Goal: Answer question/provide support: Share knowledge or assist other users

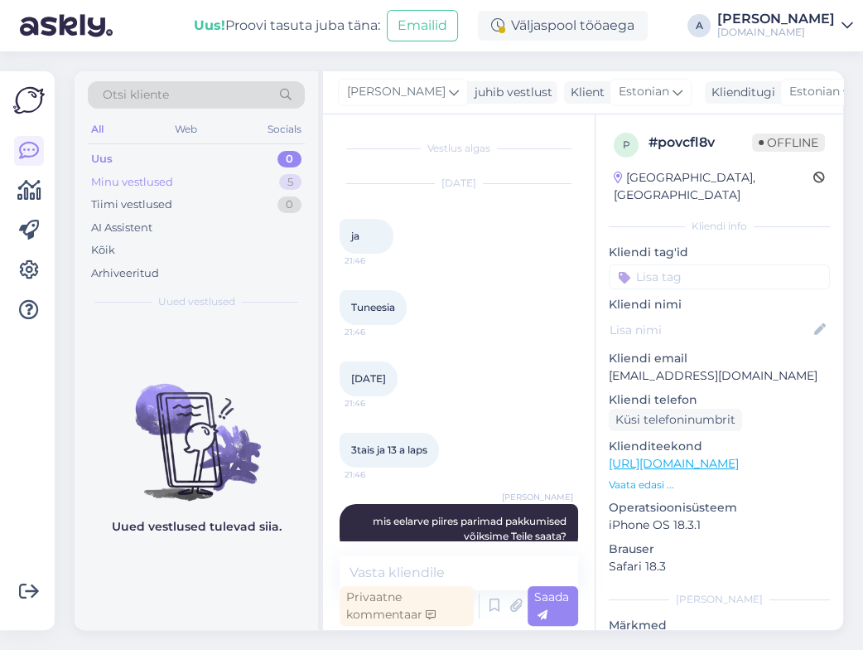
scroll to position [31, 0]
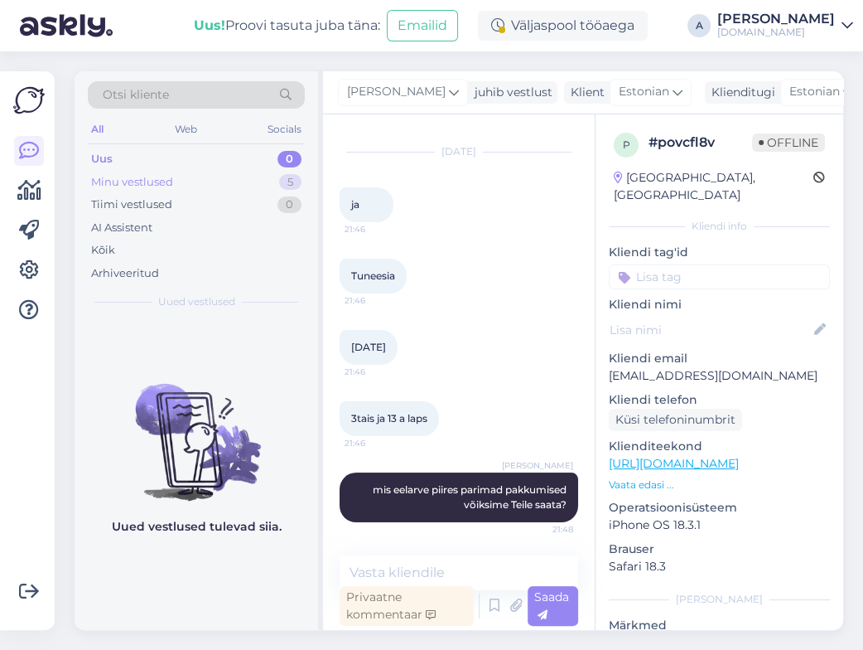
click at [196, 173] on div "Minu vestlused 5" at bounding box center [196, 182] width 217 height 23
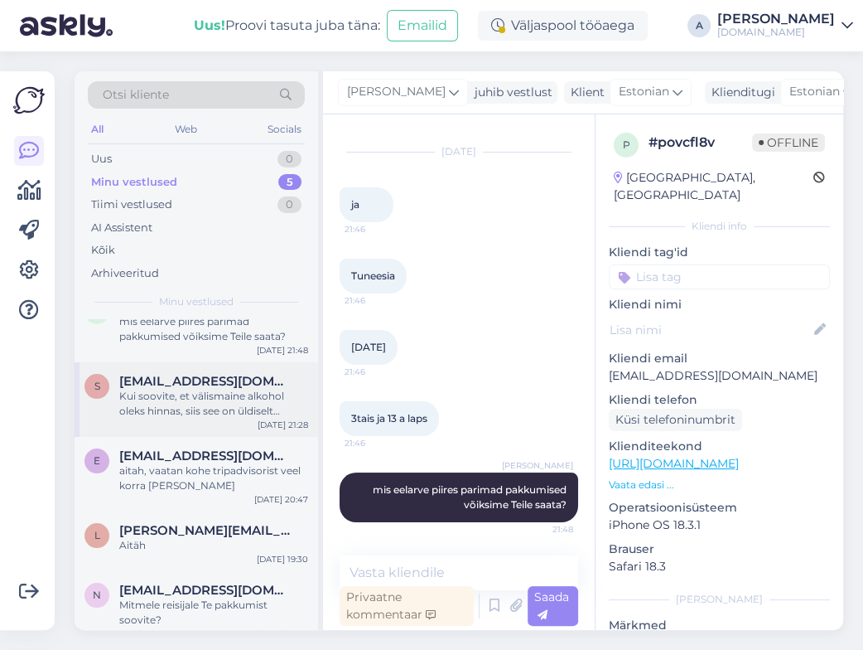
scroll to position [46, 0]
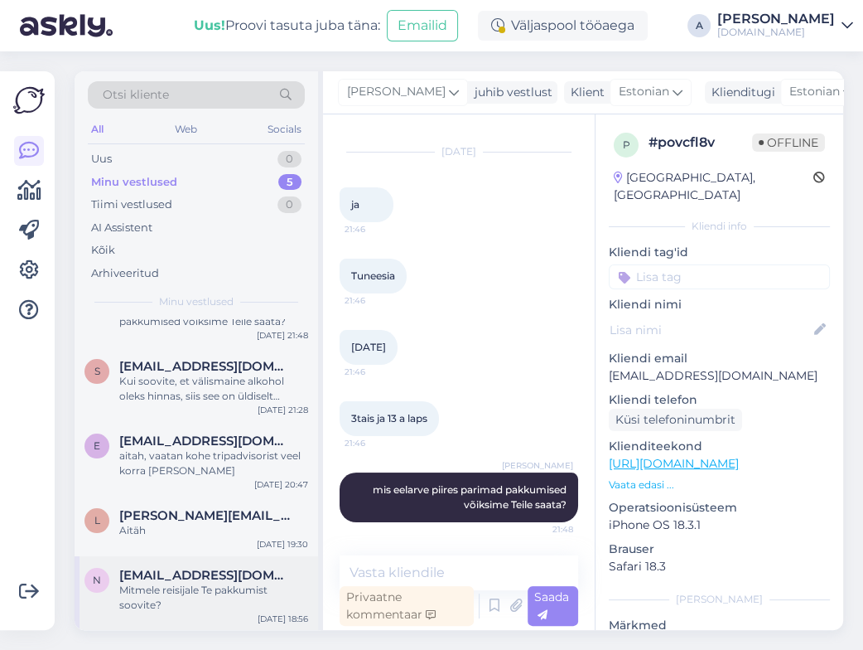
click at [227, 568] on span "[EMAIL_ADDRESS][DOMAIN_NAME]" at bounding box center [205, 575] width 172 height 15
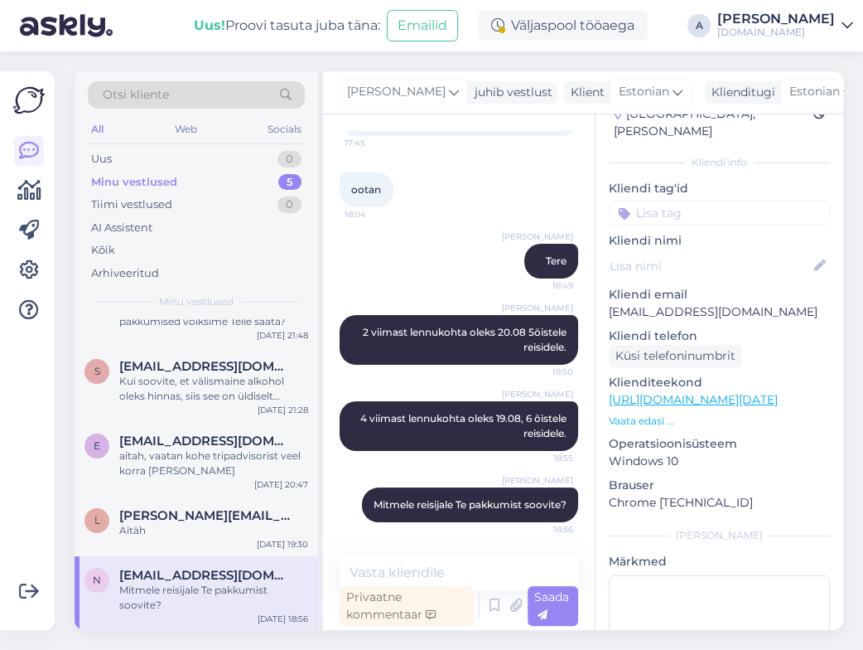
scroll to position [165, 0]
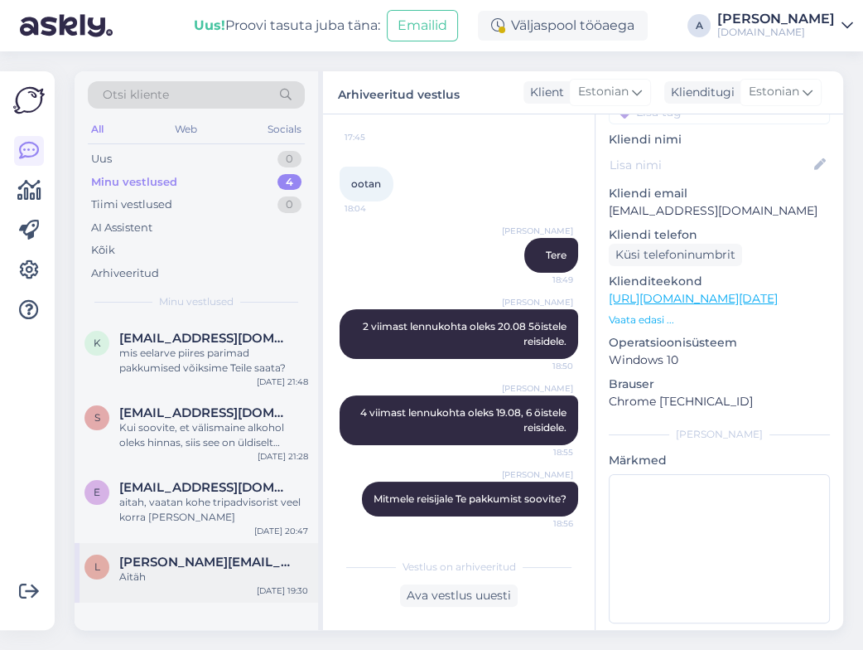
click at [250, 569] on div "Aitäh" at bounding box center [213, 576] width 189 height 15
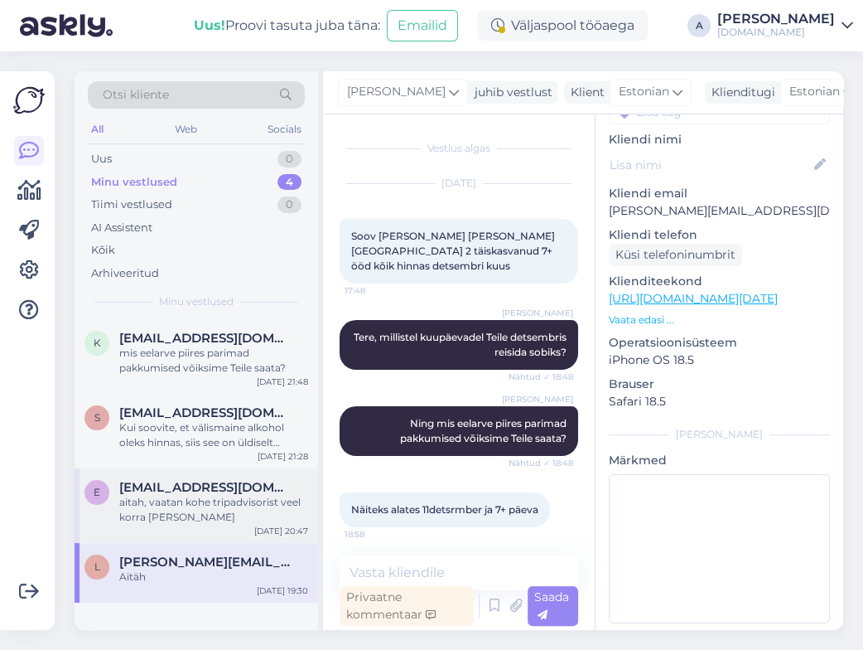
click at [236, 525] on div "e [PERSON_NAME][EMAIL_ADDRESS][DOMAIN_NAME] aitah, vaatan kohe tripadvisorist v…" at bounding box center [197, 505] width 244 height 75
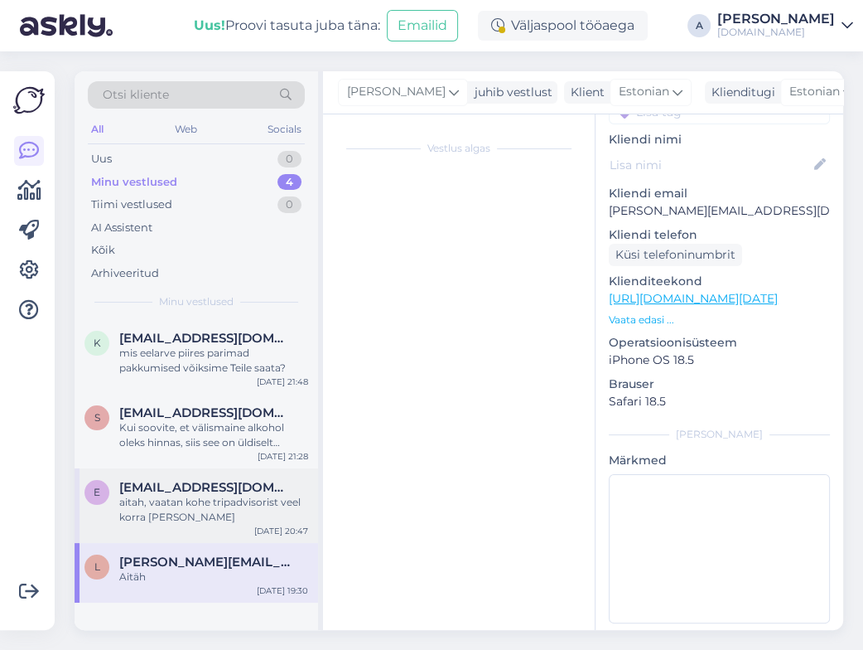
scroll to position [75, 0]
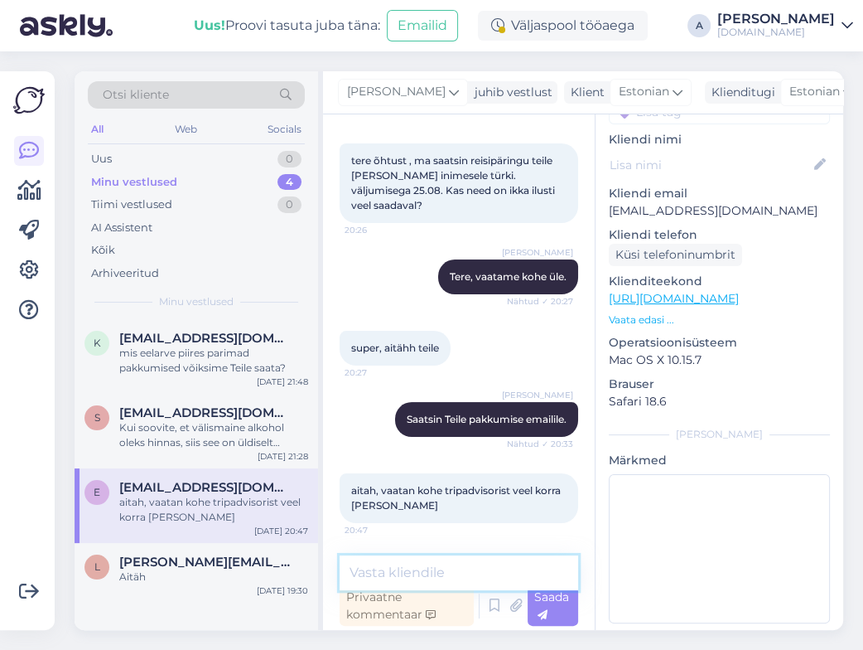
click at [408, 569] on textarea at bounding box center [459, 572] width 239 height 35
type textarea "Hästi, kui tekib küsimusi, siis oleme meeleldi abiks."
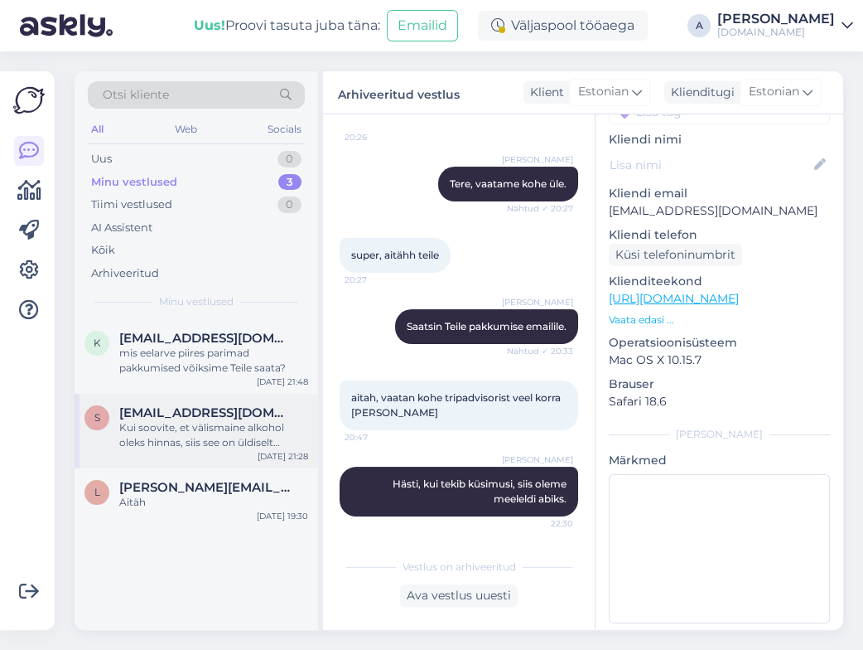
click at [297, 410] on div "[EMAIL_ADDRESS][DOMAIN_NAME]" at bounding box center [213, 412] width 189 height 15
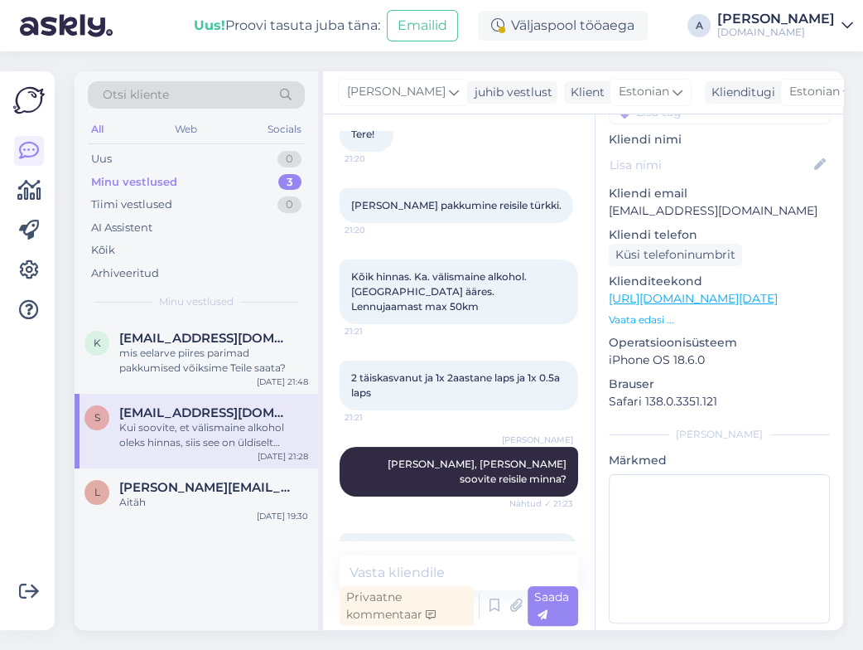
scroll to position [47, 0]
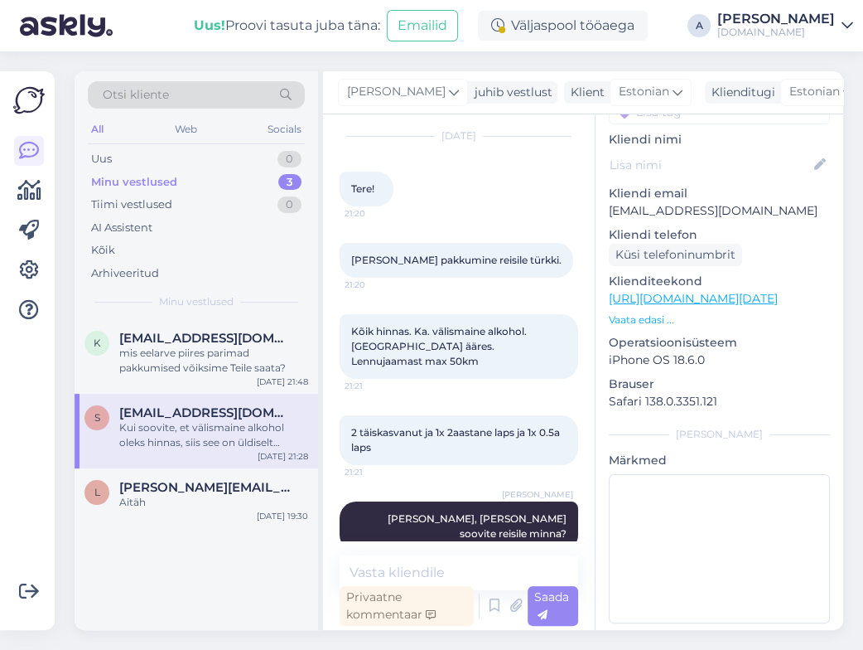
click at [670, 273] on p "Klienditeekond" at bounding box center [719, 281] width 221 height 17
click at [671, 291] on link "[URL][DOMAIN_NAME][DATE]" at bounding box center [693, 298] width 169 height 15
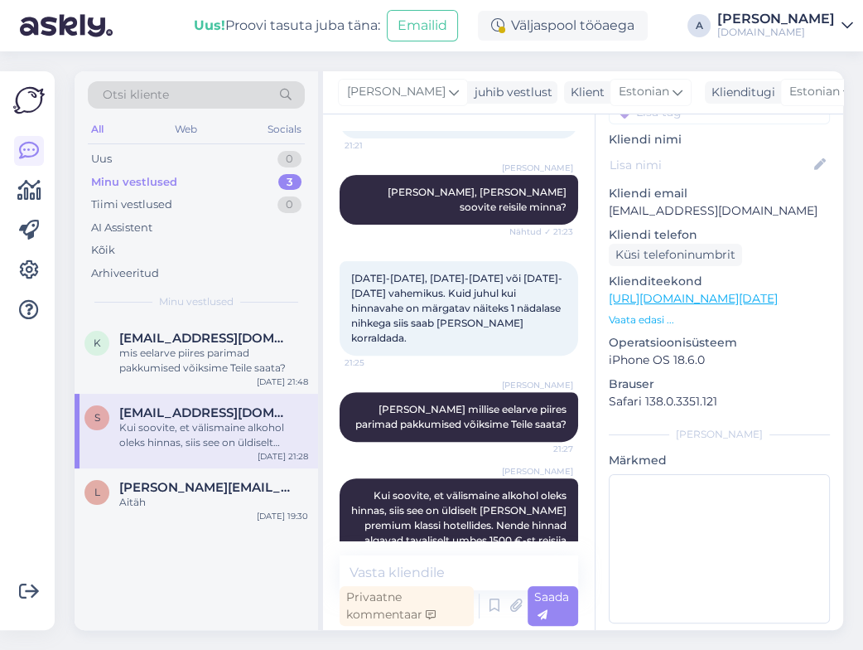
scroll to position [379, 0]
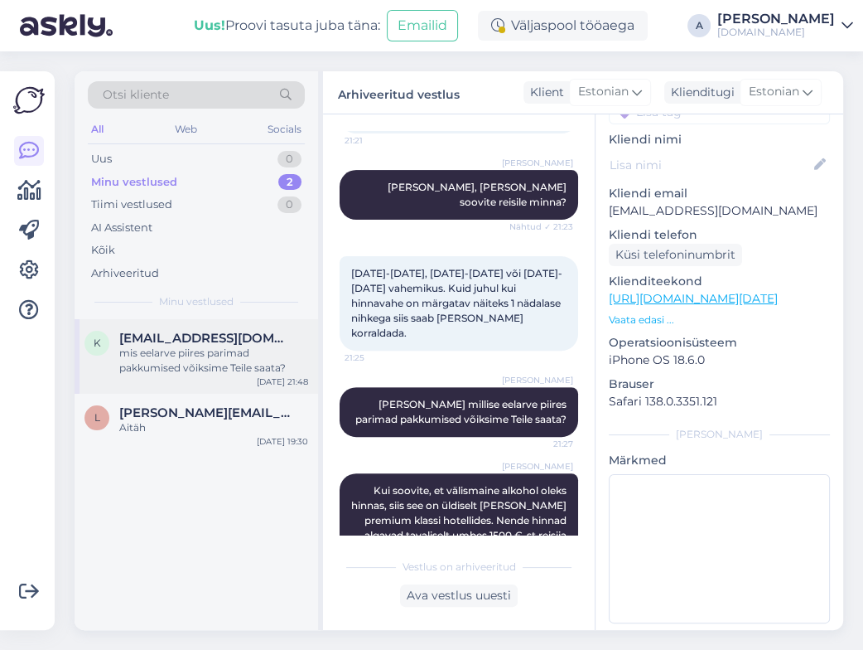
click at [317, 342] on div "k [EMAIL_ADDRESS][DOMAIN_NAME] mis eelarve piires parimad pakkumised võiksime T…" at bounding box center [197, 356] width 244 height 75
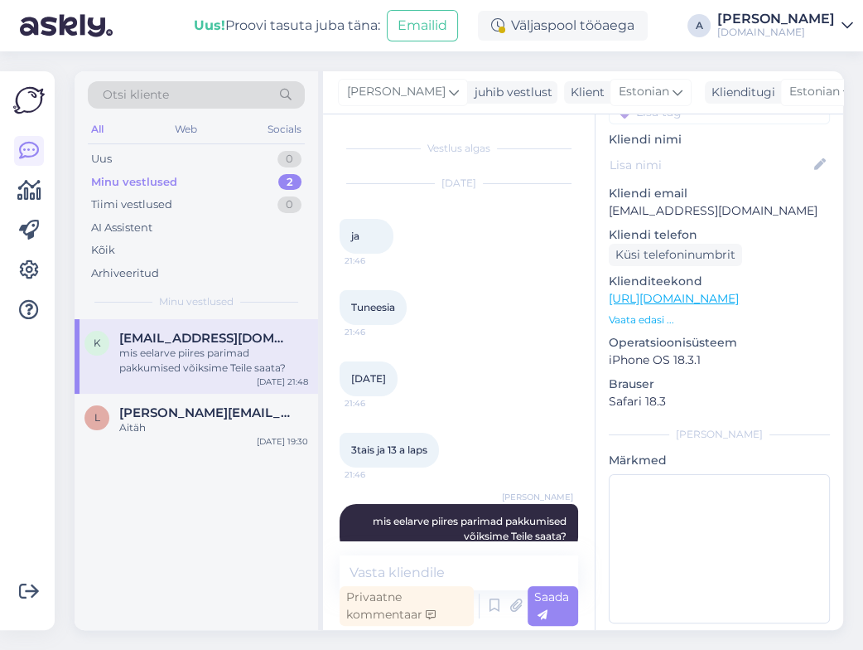
scroll to position [31, 0]
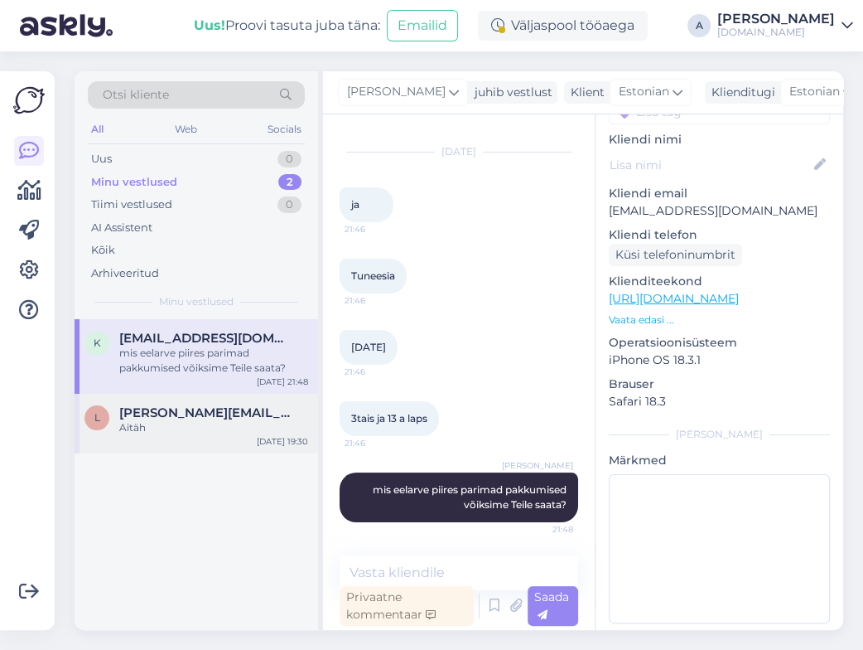
click at [231, 413] on span "[PERSON_NAME][EMAIL_ADDRESS][DOMAIN_NAME]" at bounding box center [205, 412] width 172 height 15
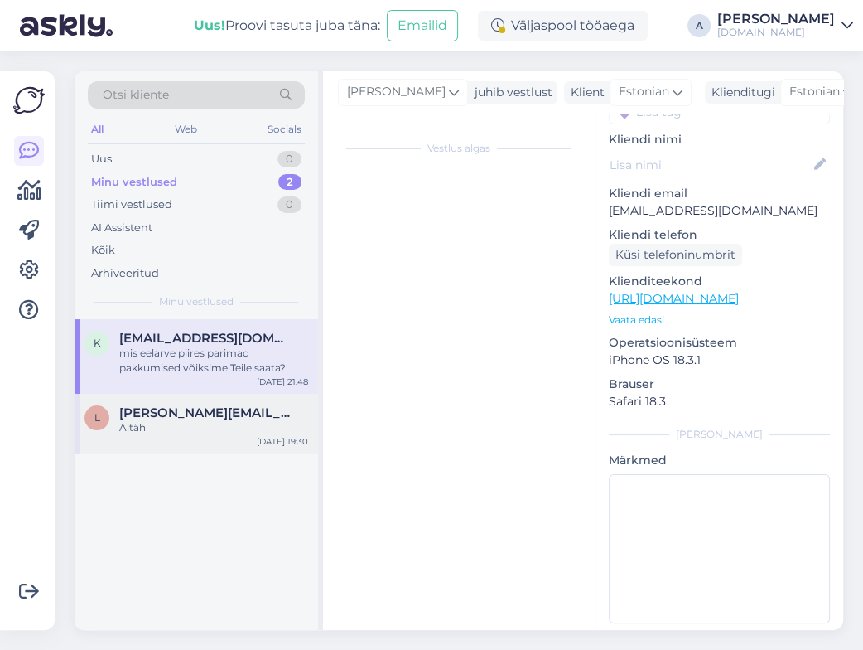
scroll to position [249, 0]
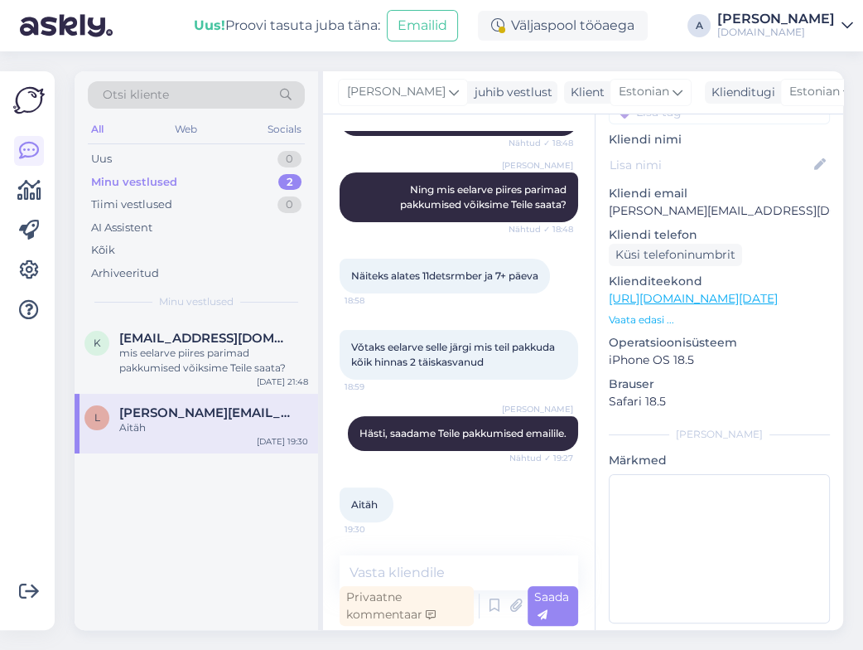
click at [201, 95] on div "Otsi kliente" at bounding box center [196, 94] width 217 height 27
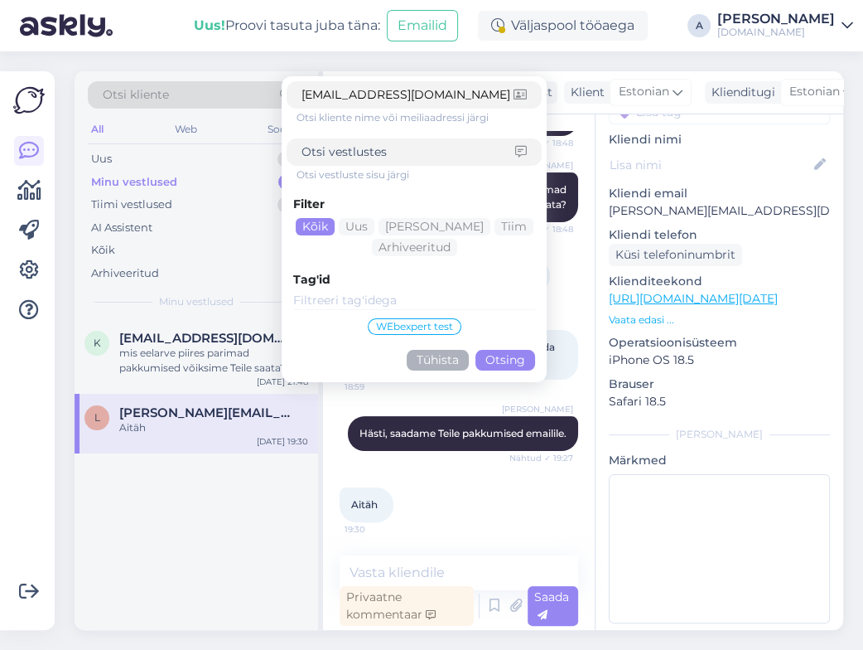
type input "[EMAIL_ADDRESS][DOMAIN_NAME]"
click at [516, 364] on button "Otsing" at bounding box center [506, 360] width 60 height 21
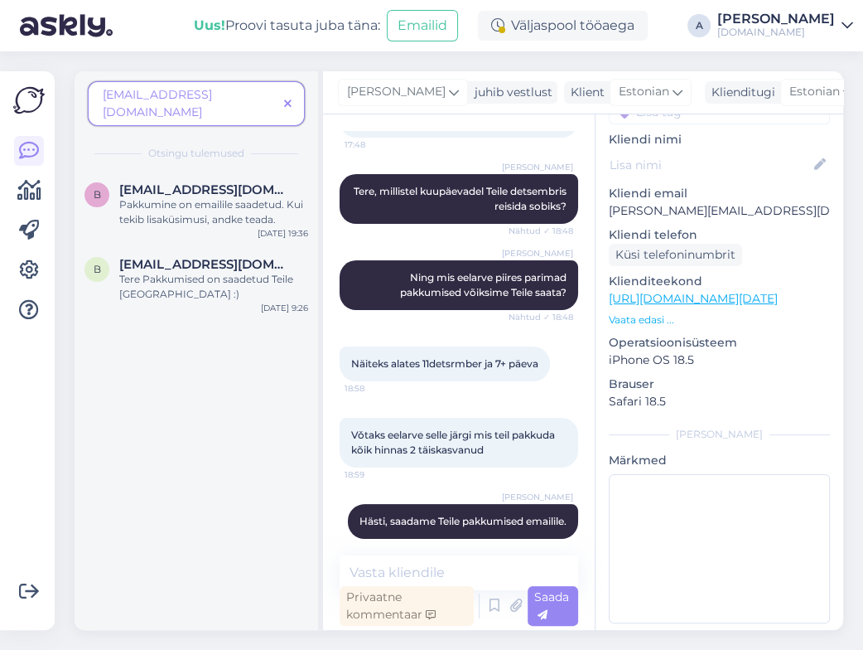
scroll to position [0, 0]
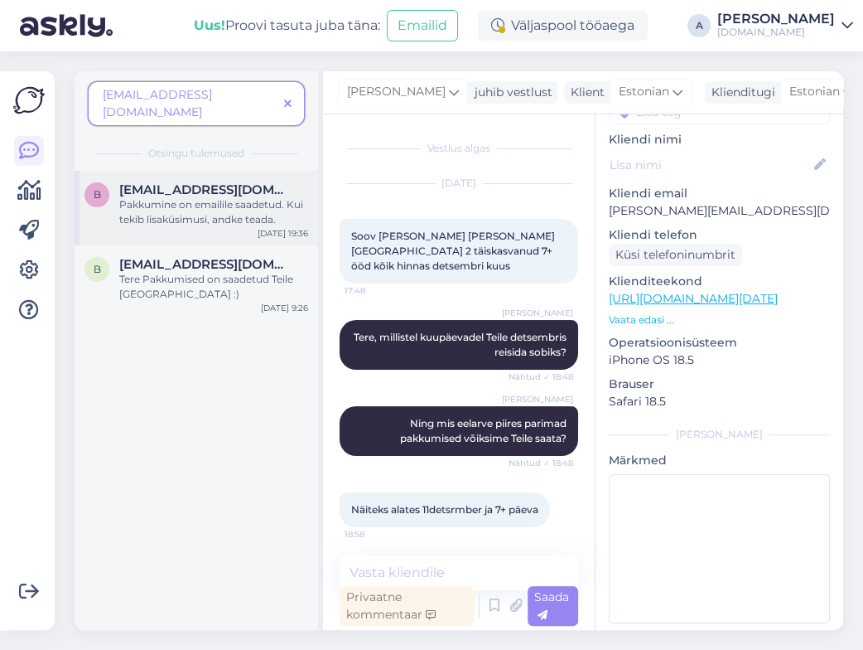
click at [237, 182] on span "[EMAIL_ADDRESS][DOMAIN_NAME]" at bounding box center [205, 189] width 172 height 15
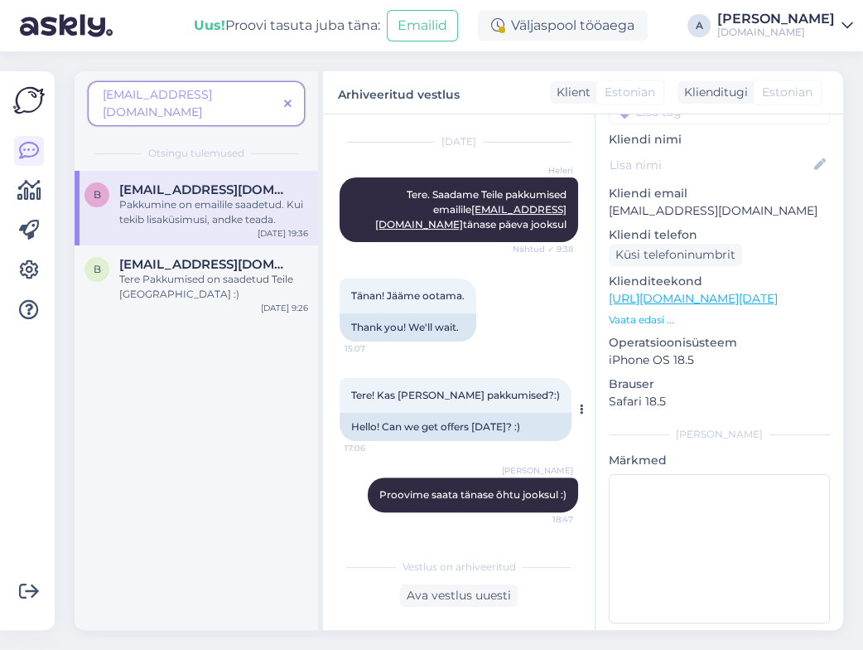
scroll to position [377, 0]
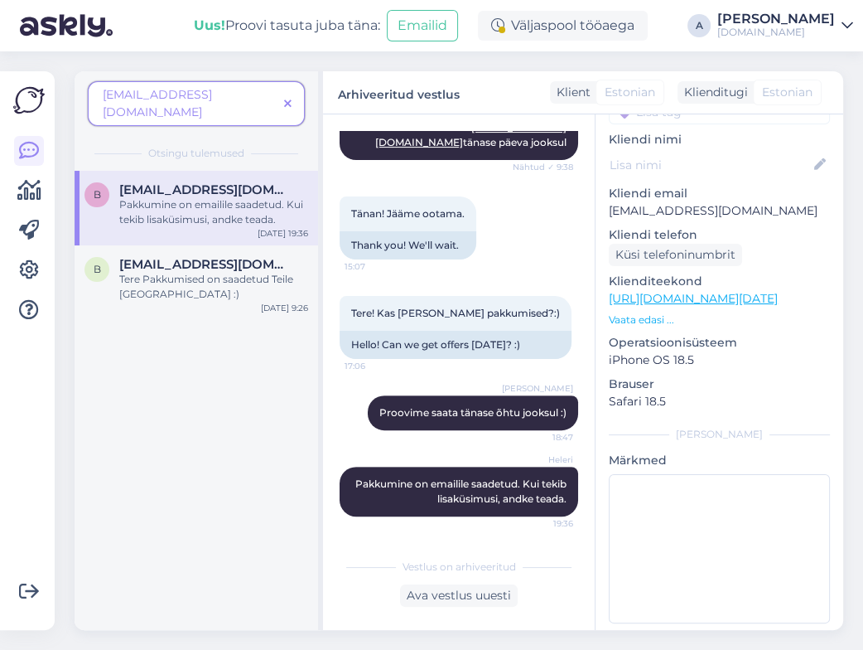
click at [292, 95] on span at bounding box center [288, 103] width 21 height 17
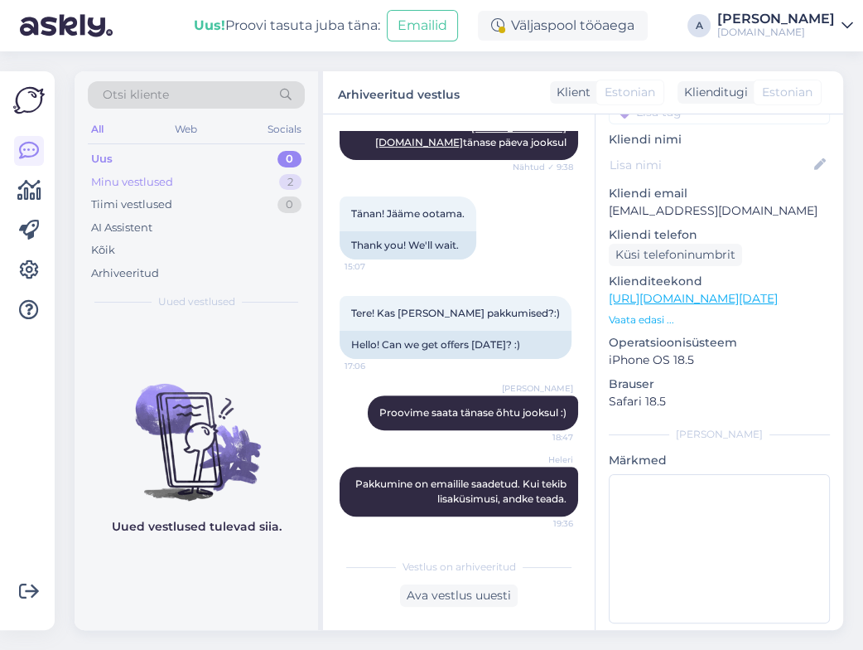
click at [275, 182] on div "Minu vestlused 2" at bounding box center [196, 182] width 217 height 23
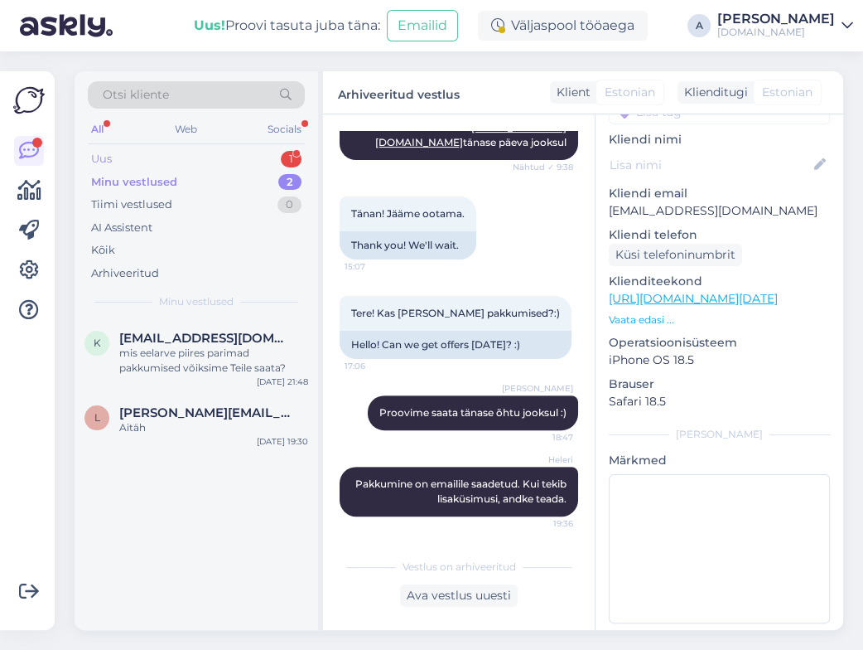
click at [292, 157] on div "1" at bounding box center [291, 159] width 21 height 17
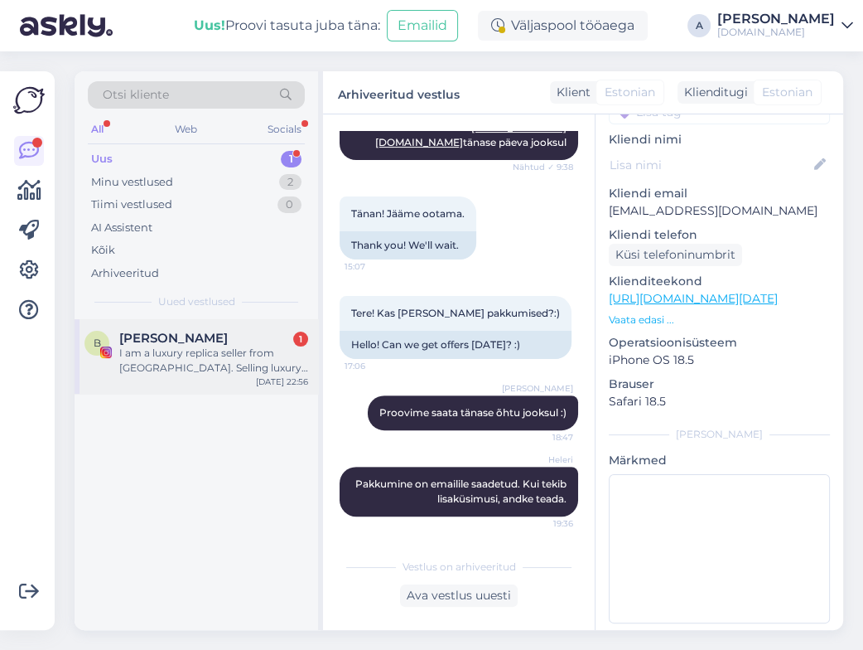
click at [241, 352] on div "I am a luxury replica seller from [GEOGRAPHIC_DATA]. Selling luxury replicas in…" at bounding box center [213, 361] width 189 height 30
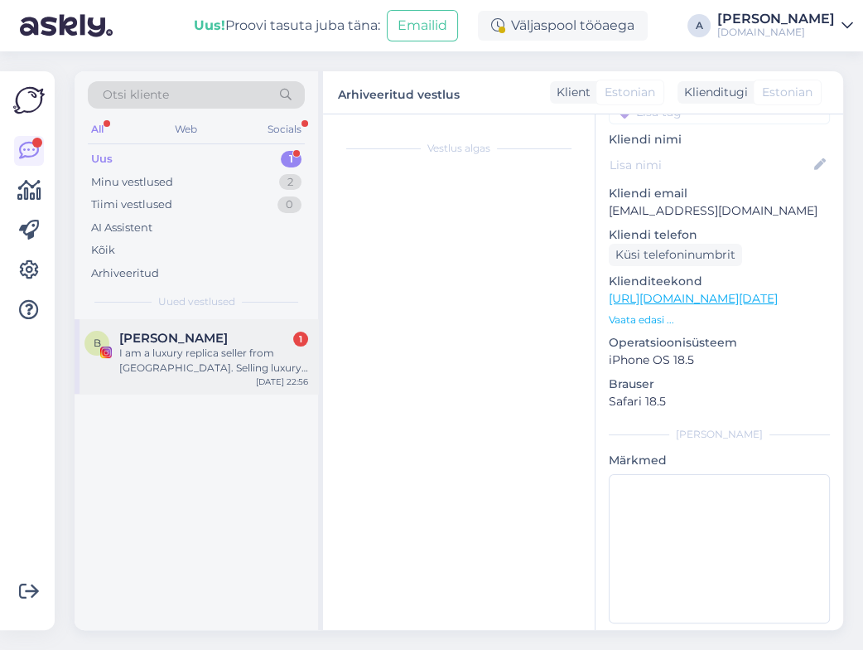
scroll to position [0, 0]
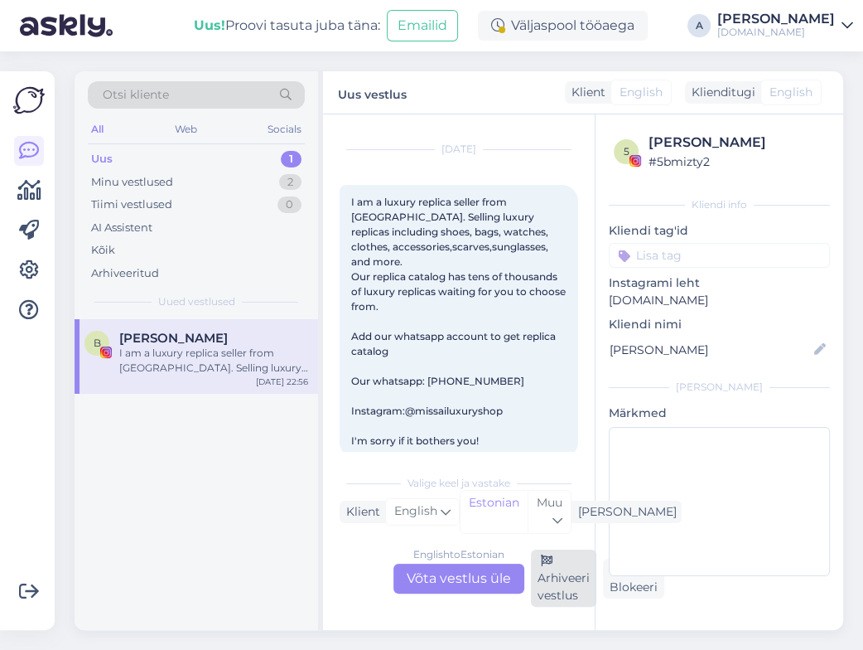
click at [545, 566] on icon at bounding box center [547, 561] width 12 height 12
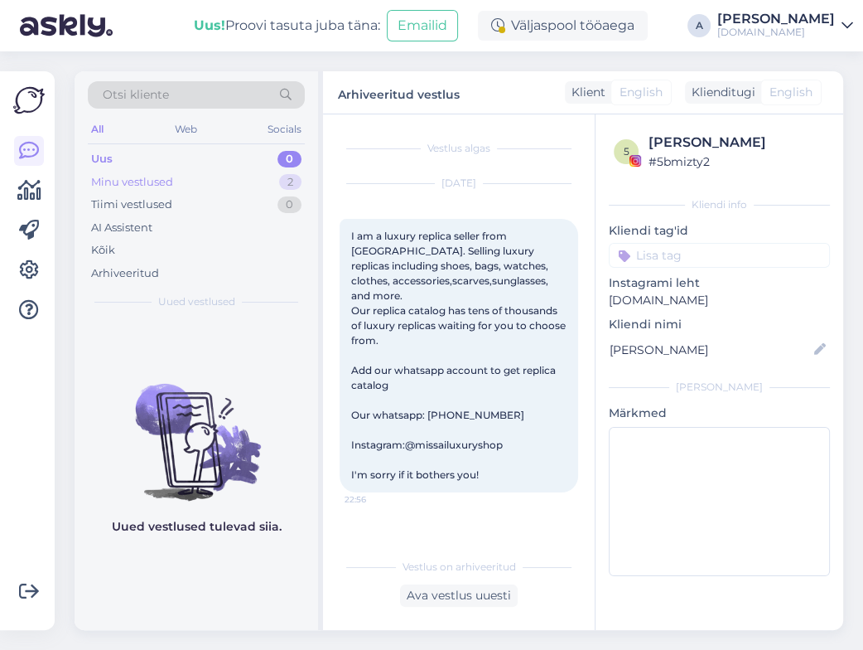
click at [287, 175] on div "2" at bounding box center [290, 182] width 22 height 17
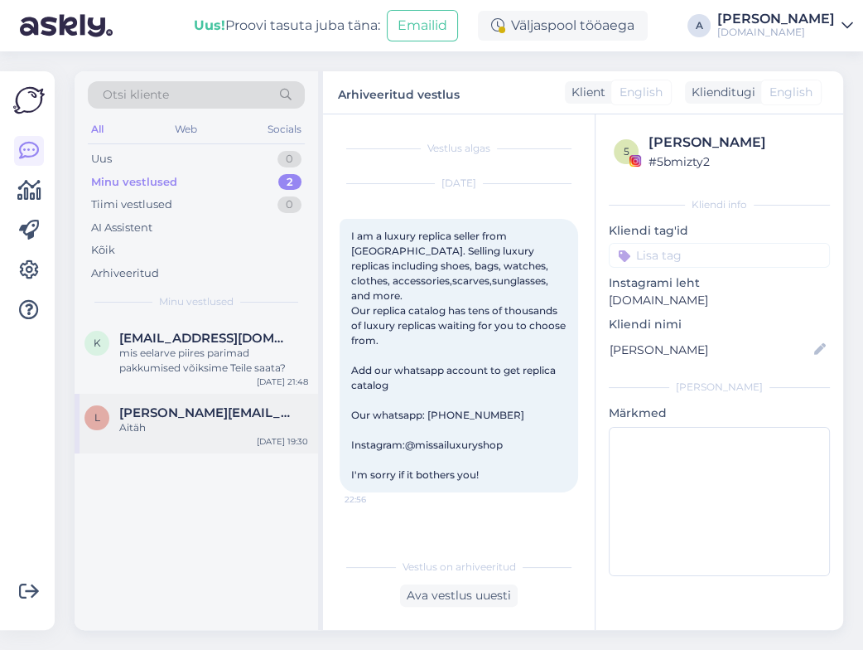
click at [188, 447] on div "[PERSON_NAME] [PERSON_NAME][EMAIL_ADDRESS][DOMAIN_NAME] Aitäh [DATE] 19:30" at bounding box center [197, 424] width 244 height 60
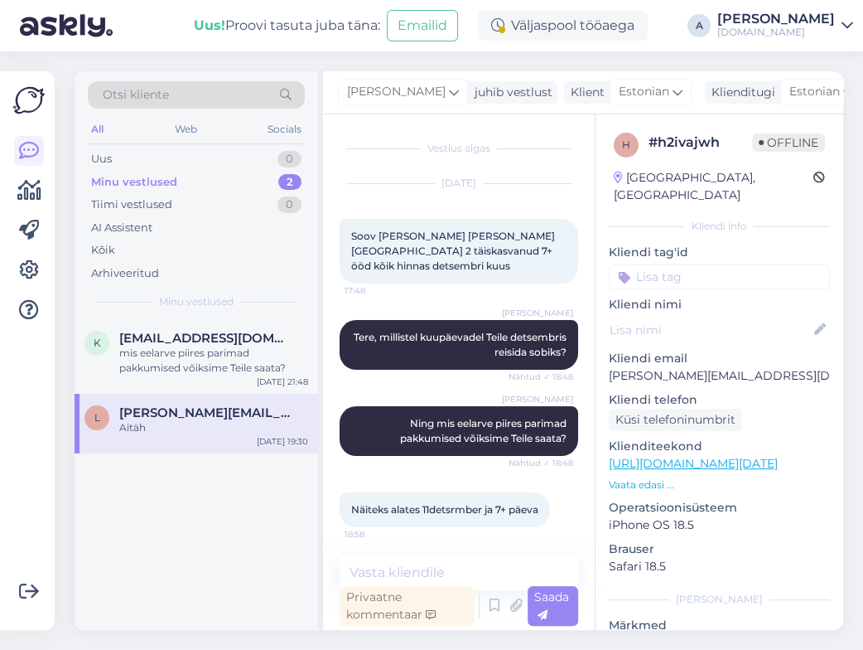
scroll to position [249, 0]
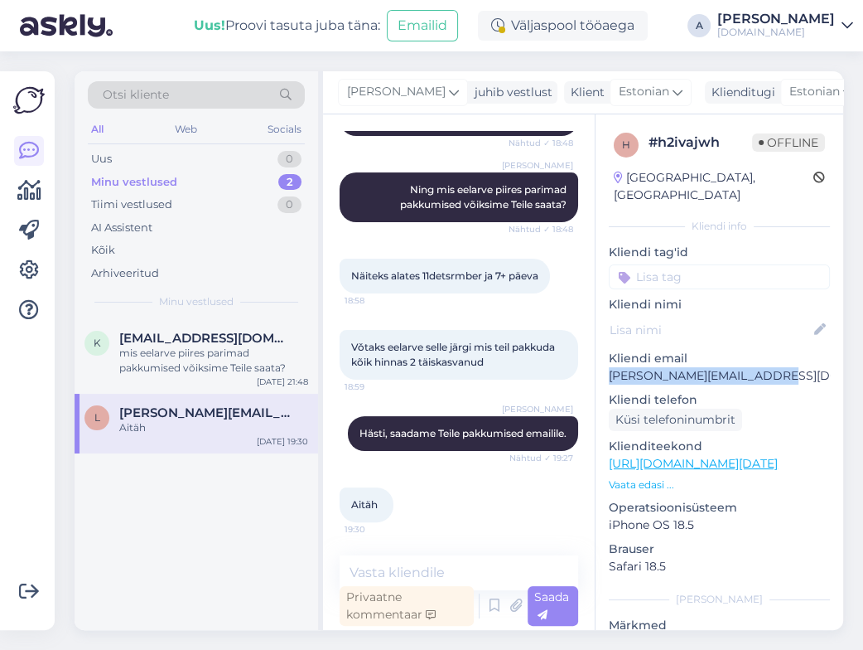
drag, startPoint x: 795, startPoint y: 363, endPoint x: 609, endPoint y: 356, distance: 185.7
click at [609, 367] on p "[PERSON_NAME][EMAIL_ADDRESS][DOMAIN_NAME]" at bounding box center [719, 375] width 221 height 17
copy p "[PERSON_NAME][EMAIL_ADDRESS][DOMAIN_NAME]"
click at [711, 456] on link "[URL][DOMAIN_NAME][DATE]" at bounding box center [693, 463] width 169 height 15
click at [742, 350] on p "Kliendi email" at bounding box center [719, 358] width 221 height 17
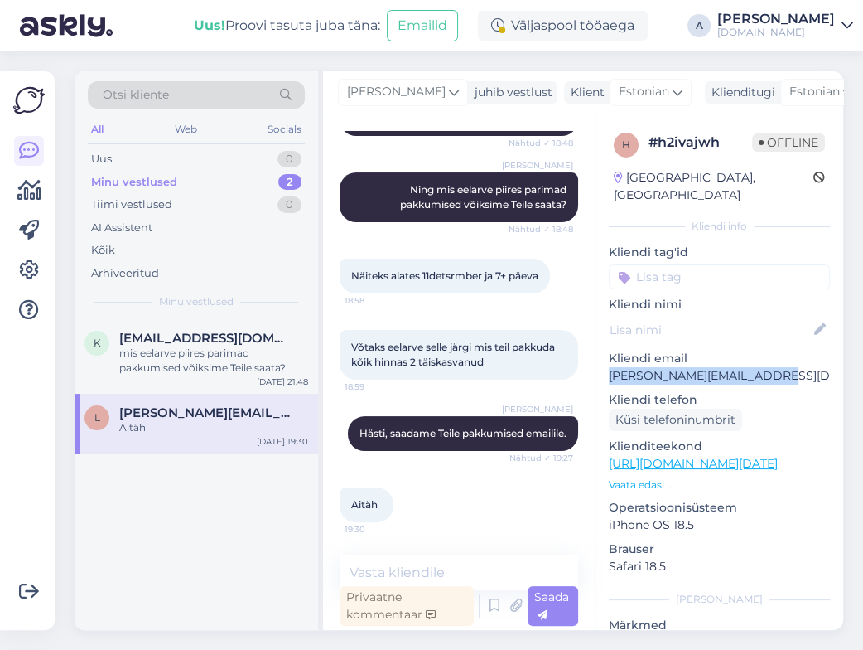
copy p "[PERSON_NAME][EMAIL_ADDRESS][DOMAIN_NAME]"
drag, startPoint x: 638, startPoint y: 355, endPoint x: 597, endPoint y: 361, distance: 42.0
click at [597, 361] on div "h # h2ivajwh Offline [GEOGRAPHIC_DATA], [GEOGRAPHIC_DATA] Kliendi info Kliendi …" at bounding box center [720, 463] width 248 height 699
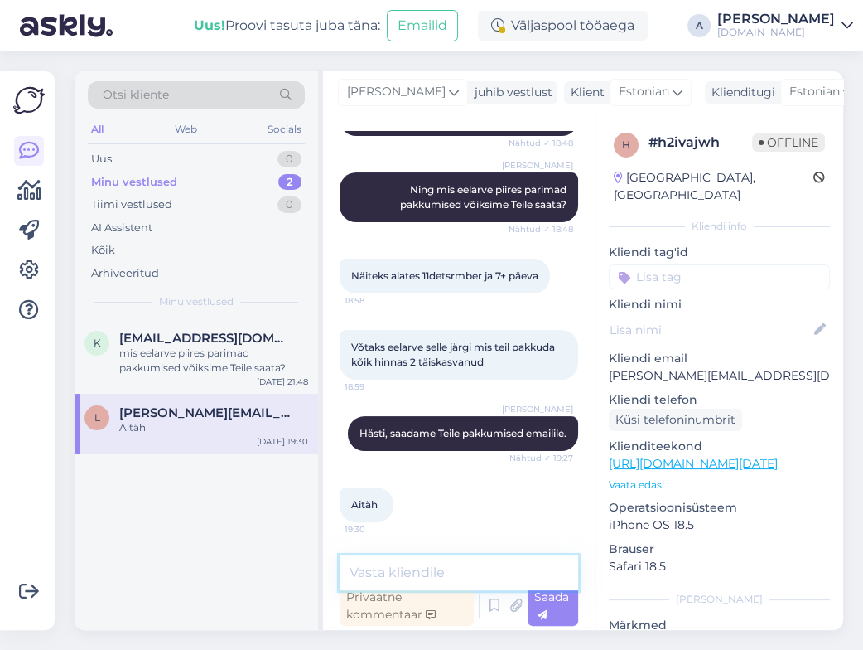
click at [414, 570] on textarea at bounding box center [459, 572] width 239 height 35
type textarea "Saatsin Teile pakkumised emailile."
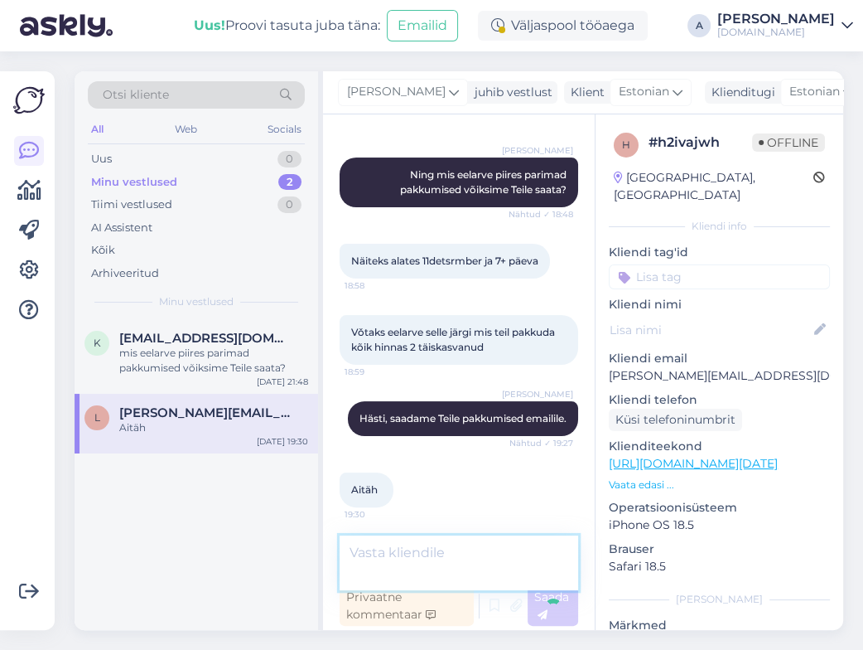
scroll to position [320, 0]
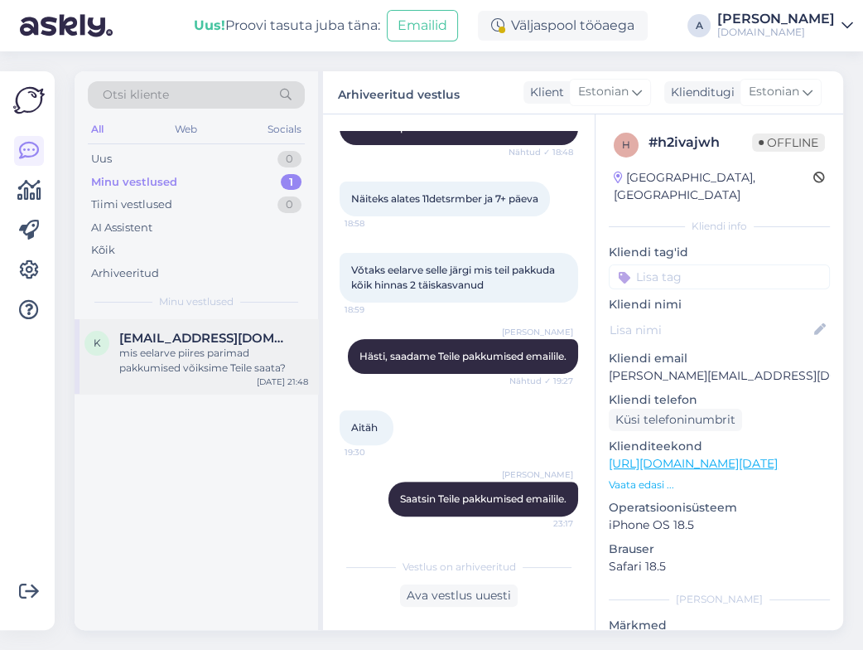
click at [144, 365] on div "mis eelarve piires parimad pakkumised võiksime Teile saata?" at bounding box center [213, 361] width 189 height 30
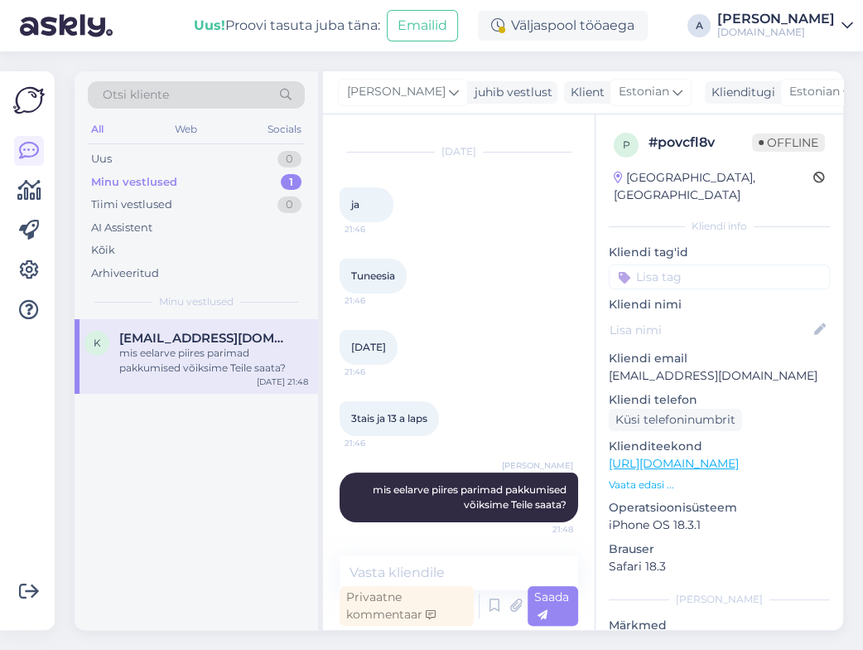
scroll to position [0, 0]
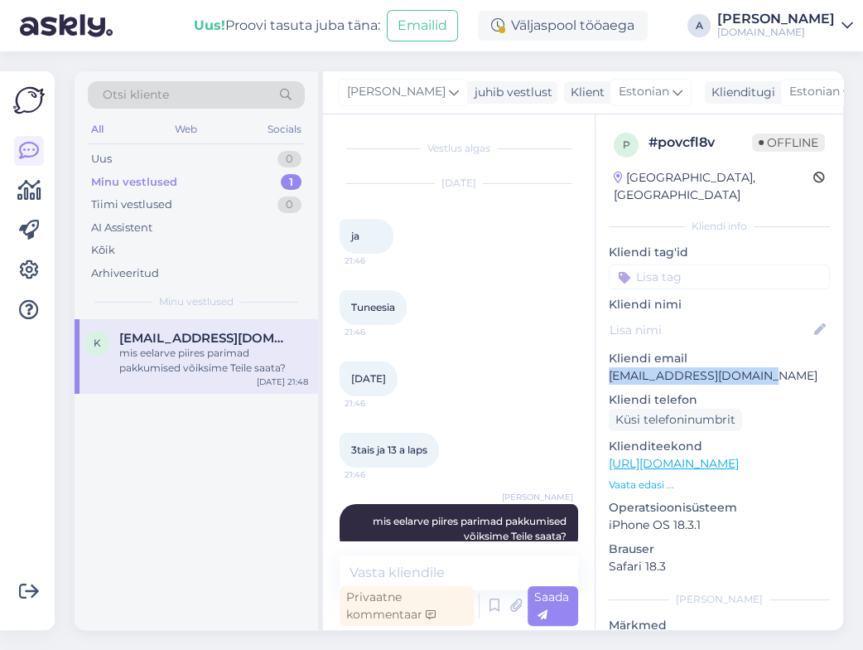
drag, startPoint x: 761, startPoint y: 357, endPoint x: 610, endPoint y: 357, distance: 151.6
click at [610, 367] on p "[EMAIL_ADDRESS][DOMAIN_NAME]" at bounding box center [719, 375] width 221 height 17
copy p "[EMAIL_ADDRESS][DOMAIN_NAME]"
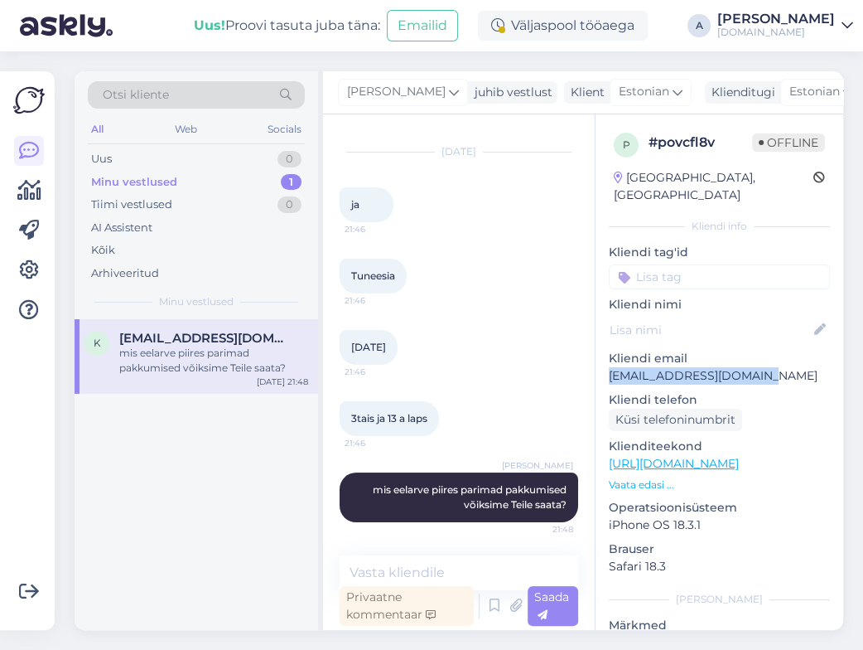
click at [649, 477] on p "Vaata edasi ..." at bounding box center [719, 484] width 221 height 15
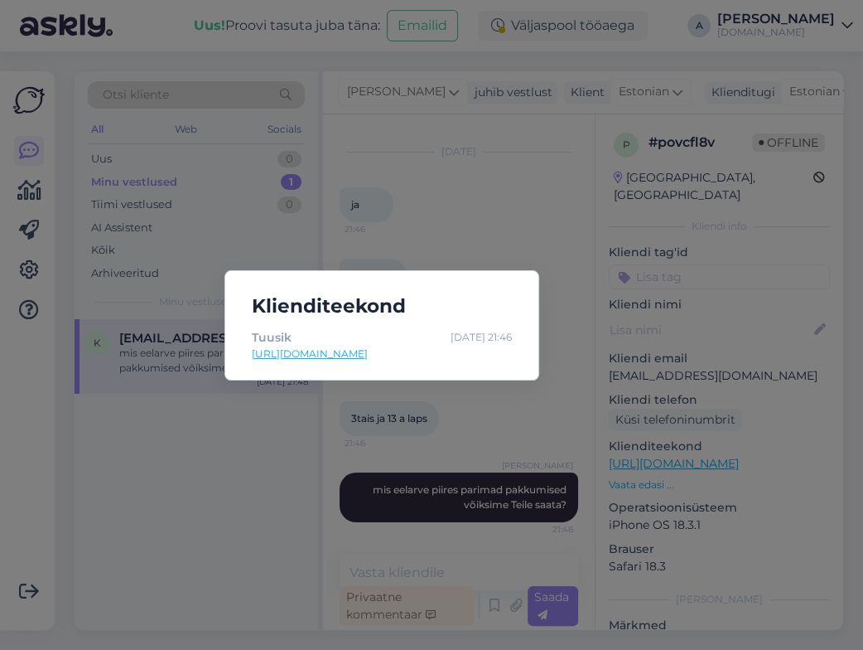
click at [670, 305] on div "Klienditeekond [PERSON_NAME] [DATE] 21:46 [URL][DOMAIN_NAME]" at bounding box center [431, 325] width 863 height 650
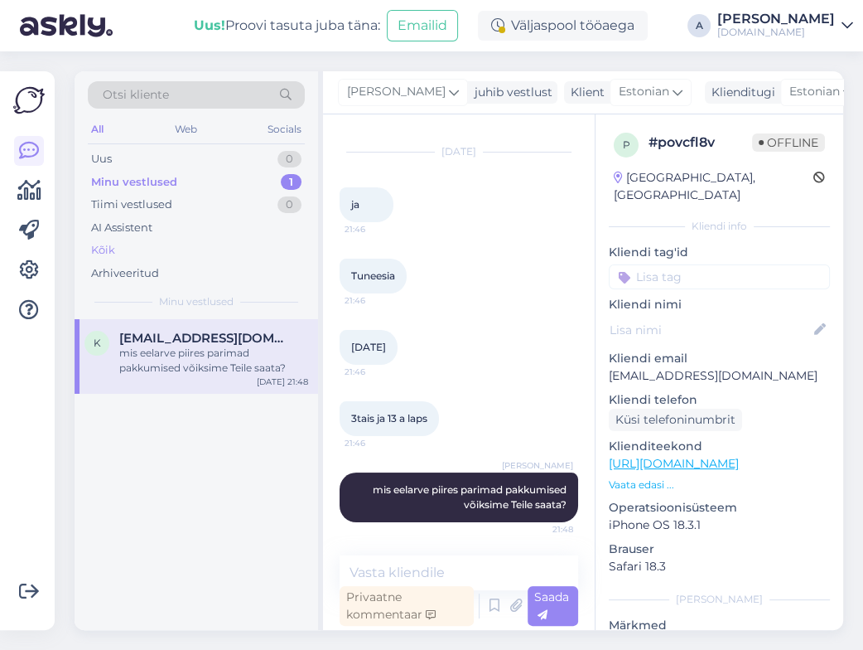
click at [108, 242] on div "Kõik" at bounding box center [103, 250] width 24 height 17
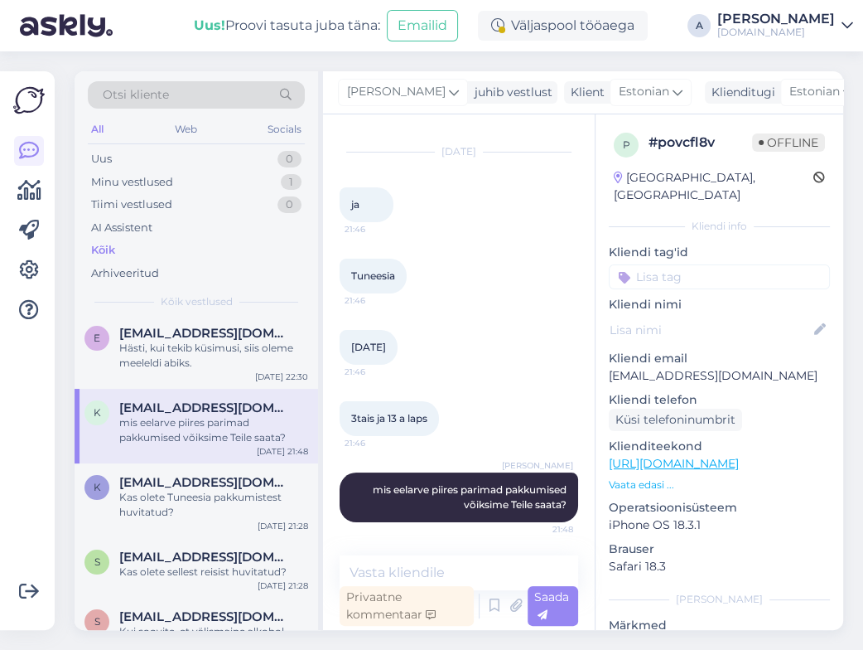
scroll to position [166, 0]
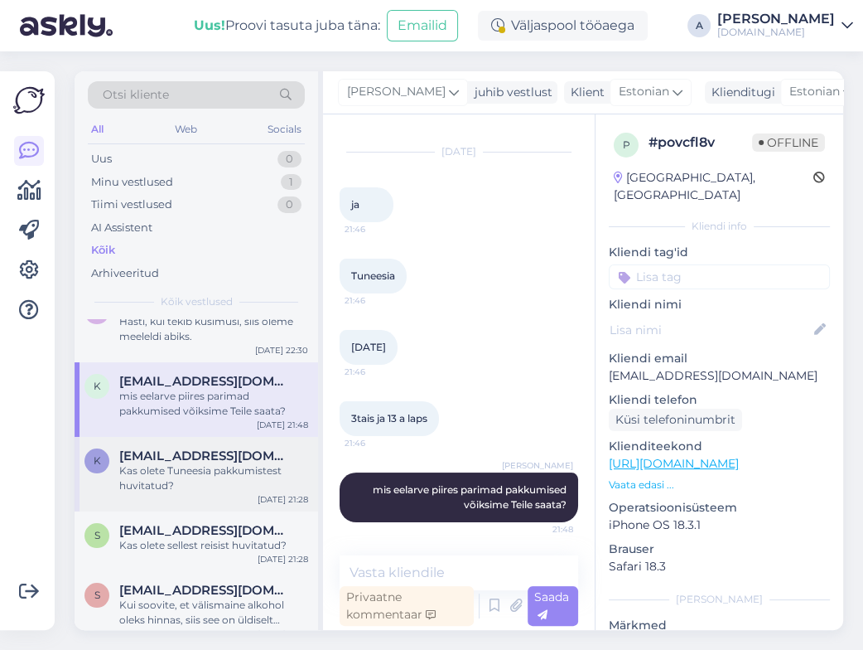
click at [218, 475] on div "Kas olete Tuneesia pakkumistest huvitatud?" at bounding box center [213, 478] width 189 height 30
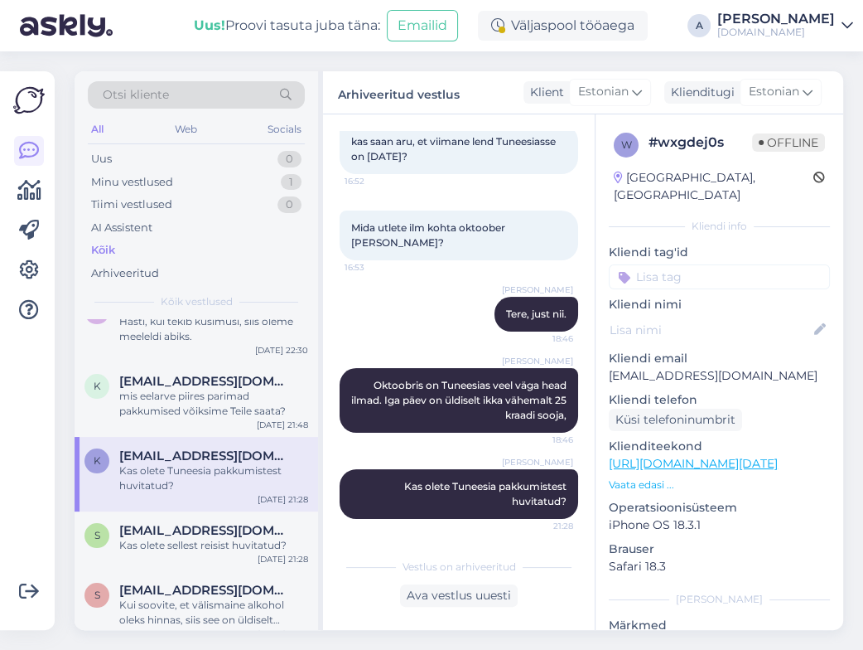
scroll to position [167, 0]
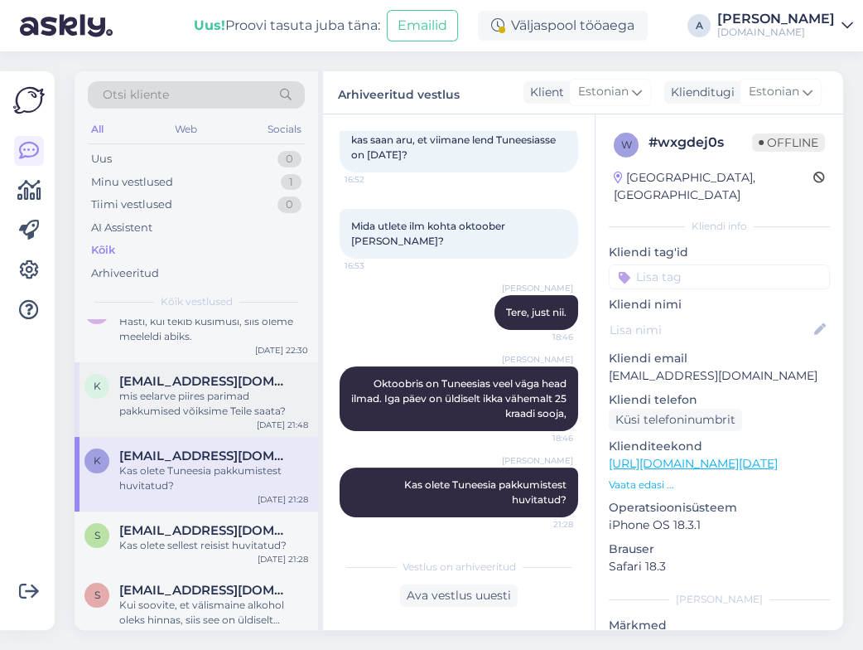
click at [203, 429] on div "k [EMAIL_ADDRESS][DOMAIN_NAME] mis eelarve piires parimad pakkumised võiksime T…" at bounding box center [197, 399] width 244 height 75
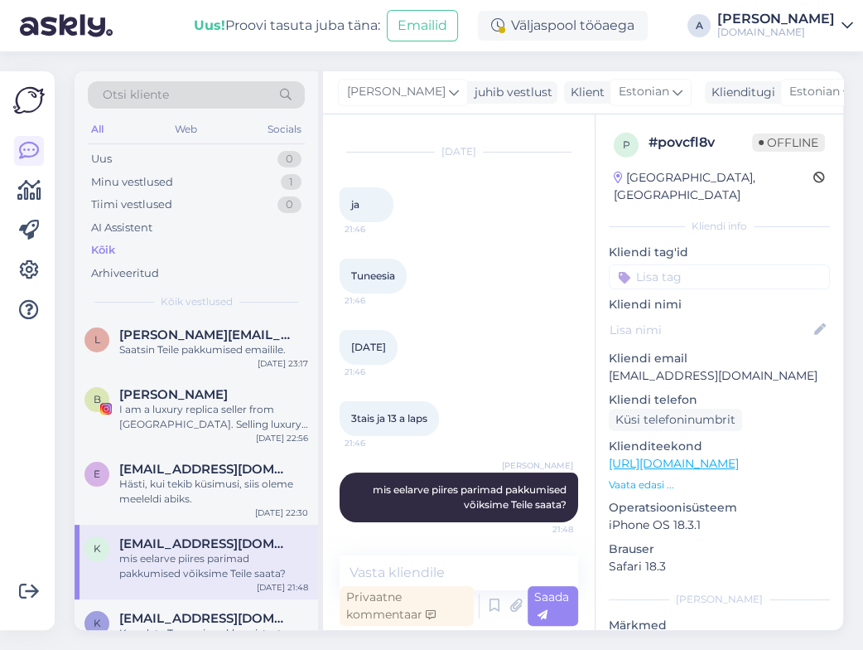
scroll to position [0, 0]
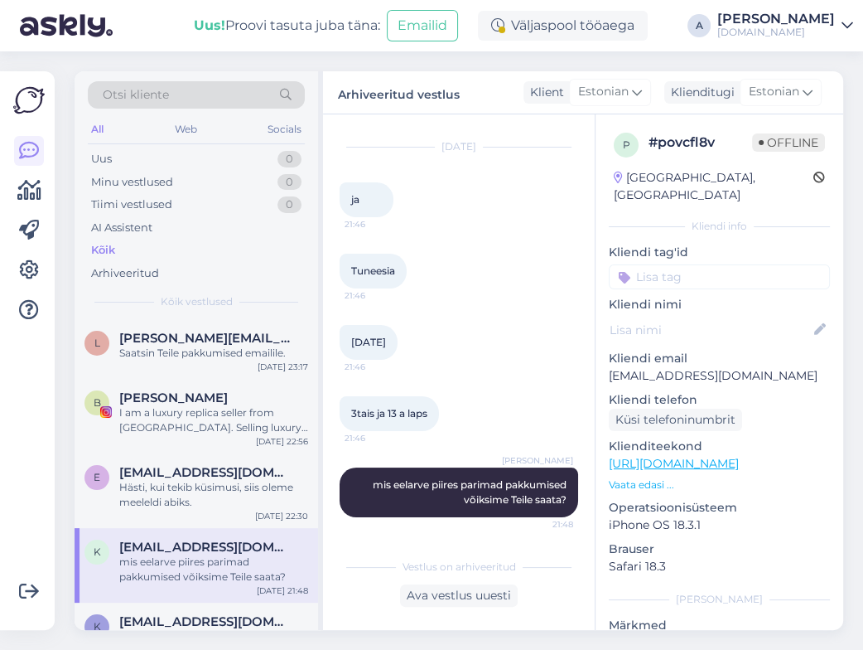
scroll to position [37, 0]
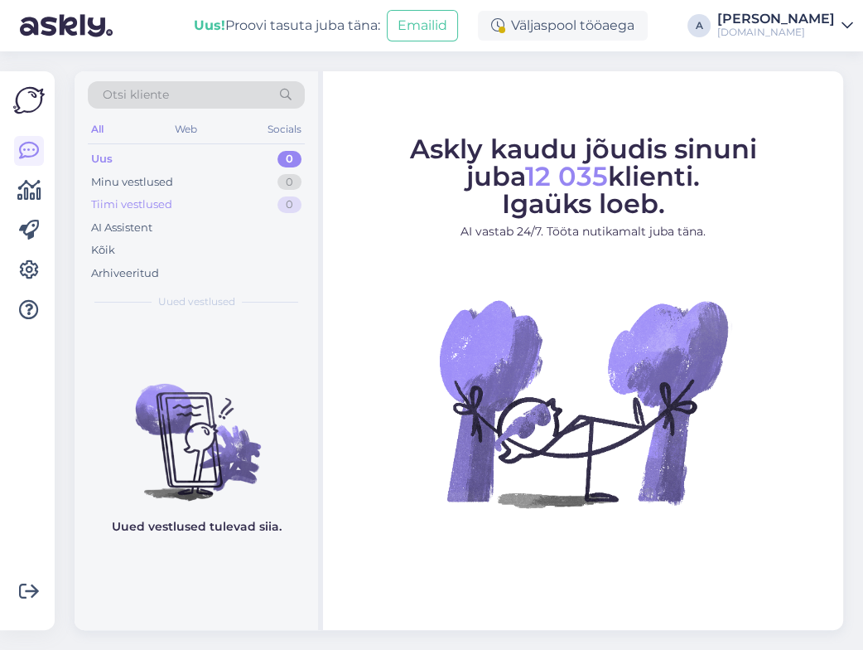
click at [251, 208] on div "Tiimi vestlused 0" at bounding box center [196, 204] width 217 height 23
click at [235, 249] on div "Kõik" at bounding box center [196, 250] width 217 height 23
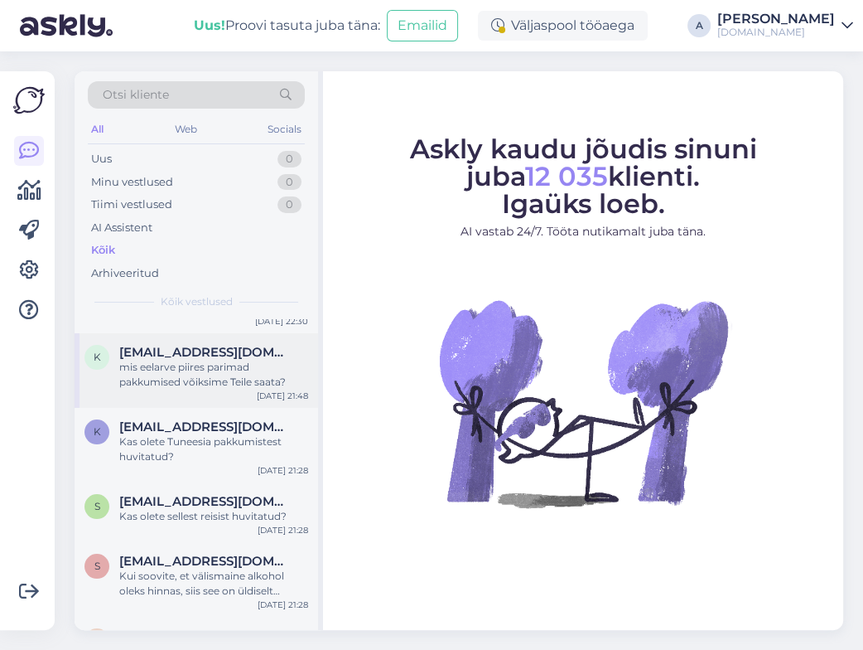
scroll to position [166, 0]
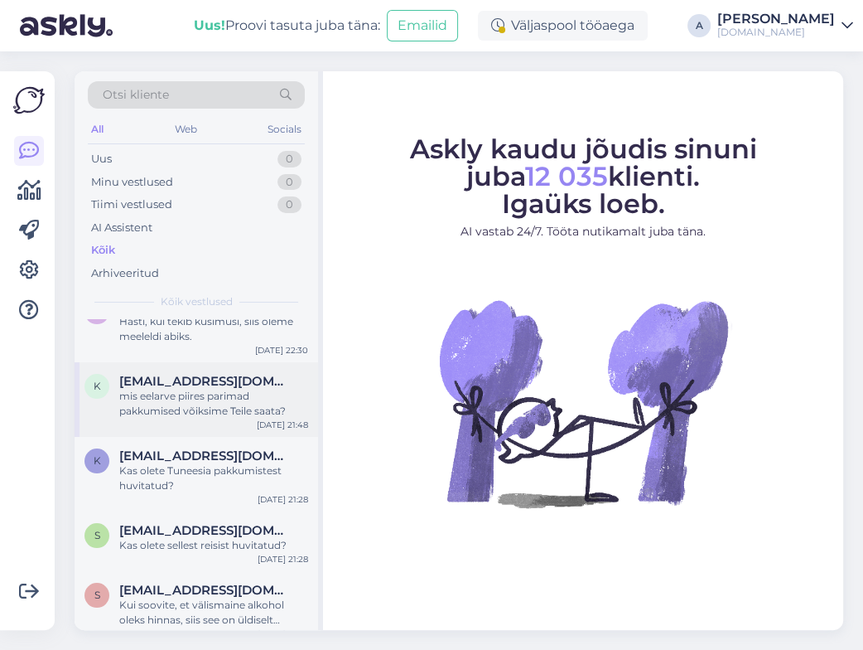
click at [225, 409] on div "mis eelarve piires parimad pakkumised võiksime Teile saata?" at bounding box center [213, 404] width 189 height 30
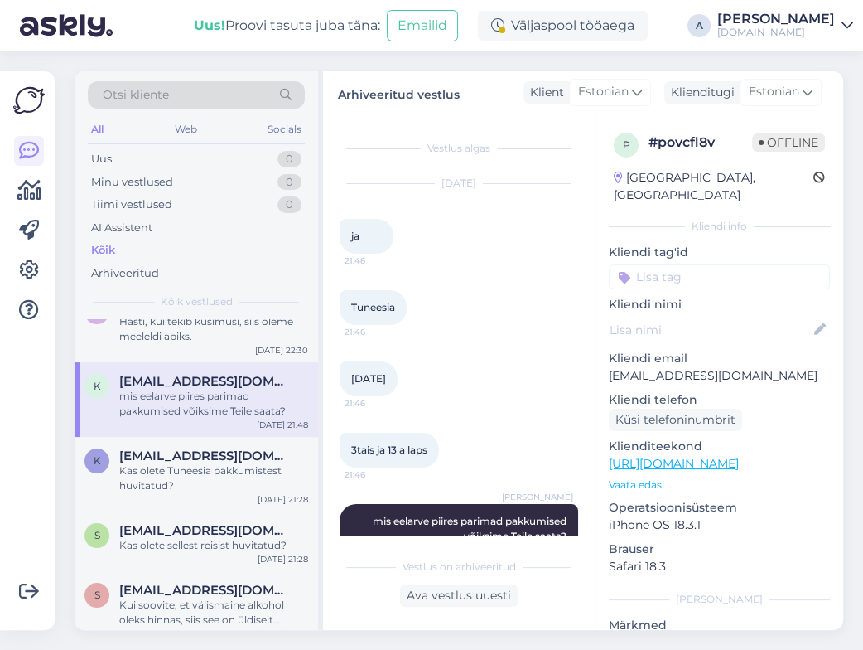
scroll to position [37, 0]
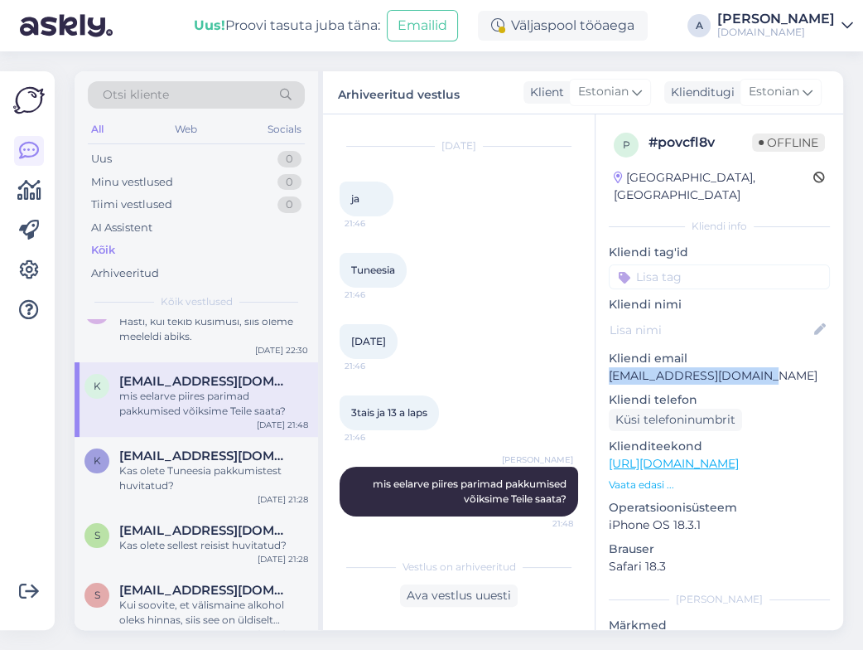
drag, startPoint x: 768, startPoint y: 356, endPoint x: 605, endPoint y: 358, distance: 163.2
click at [605, 358] on div "p # povcfl8v Offline [GEOGRAPHIC_DATA], [GEOGRAPHIC_DATA] Kliendi info Kliendi …" at bounding box center [720, 463] width 248 height 699
copy p "[EMAIL_ADDRESS][DOMAIN_NAME]"
